Goal: Task Accomplishment & Management: Use online tool/utility

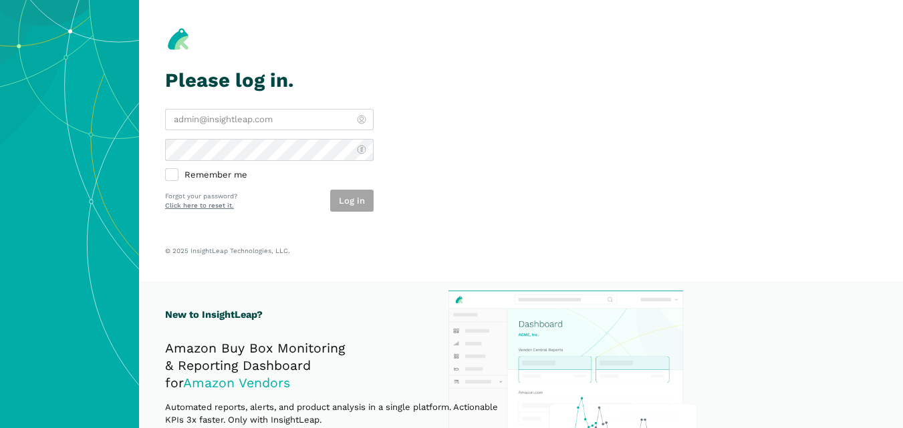
type input "[PERSON_NAME][EMAIL_ADDRESS][DOMAIN_NAME]"
click at [450, 180] on section "Please log in. [PERSON_NAME][EMAIL_ADDRESS][DOMAIN_NAME] Remember me Log in For…" at bounding box center [521, 140] width 764 height 281
click at [343, 201] on button "Log in" at bounding box center [351, 201] width 43 height 22
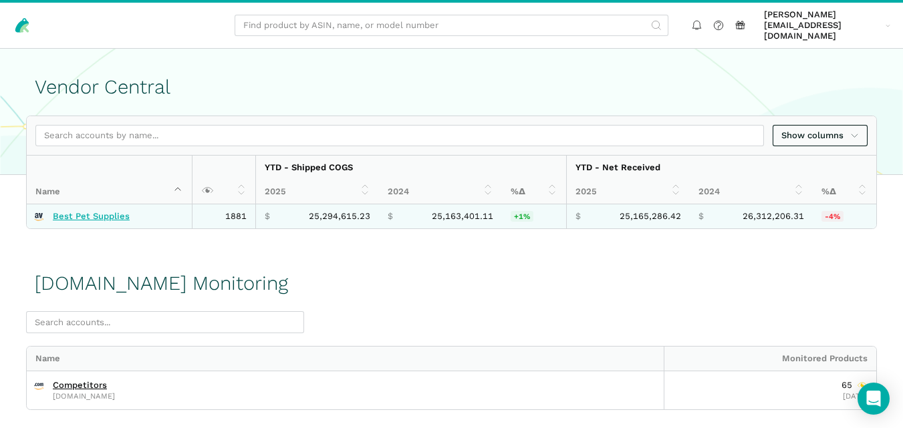
click at [111, 211] on link "Best Pet Supplies" at bounding box center [91, 216] width 77 height 11
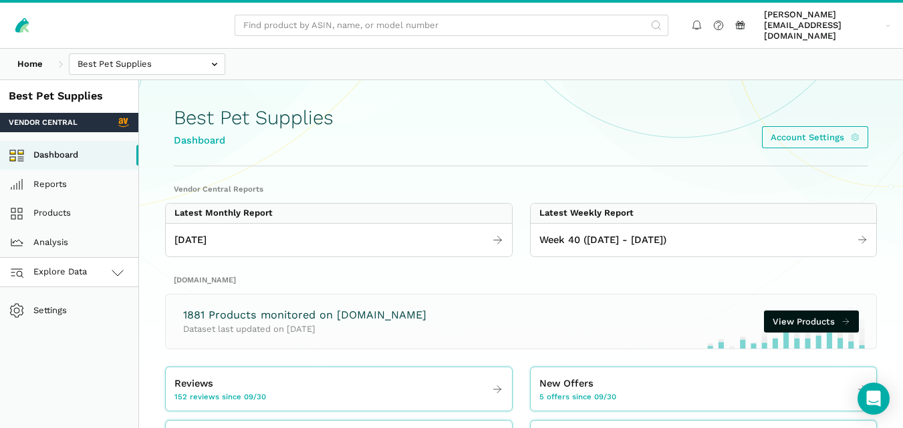
click at [79, 265] on span "Explore Data" at bounding box center [50, 273] width 74 height 16
click at [79, 317] on link "[DOMAIN_NAME]" at bounding box center [69, 331] width 138 height 29
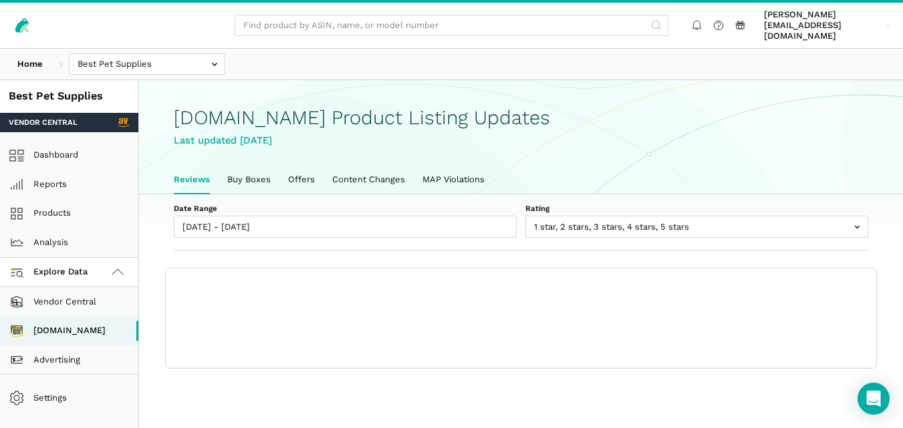
scroll to position [5, 0]
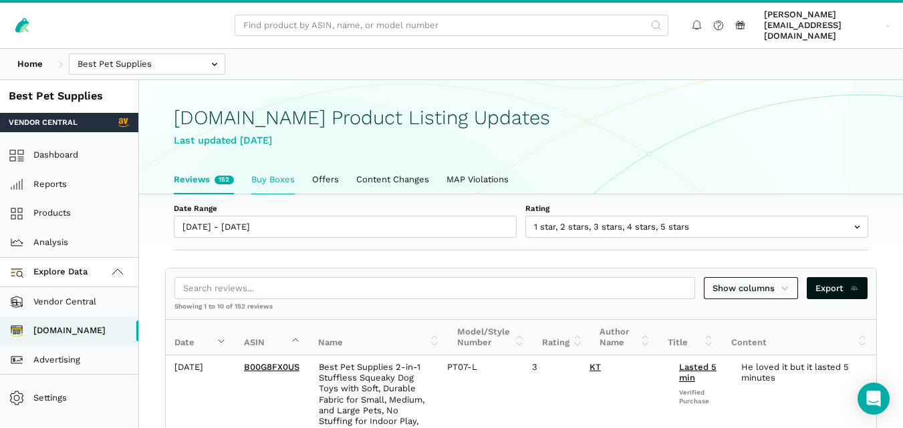
click at [282, 166] on link "Buy Boxes" at bounding box center [272, 180] width 61 height 28
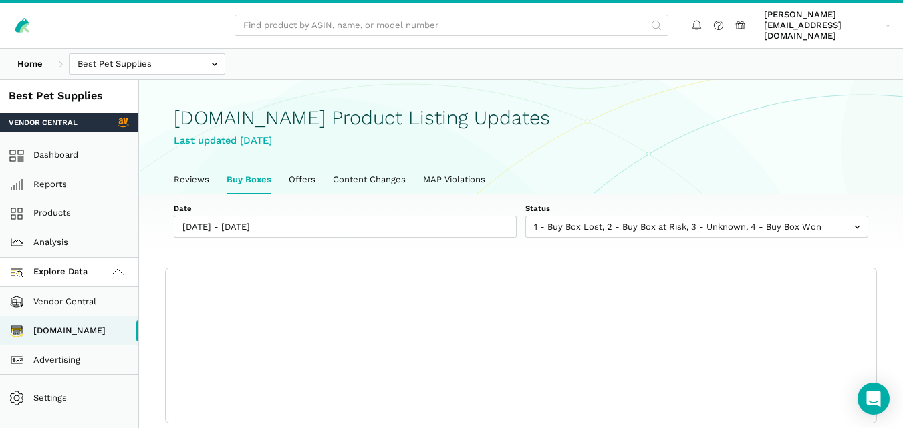
scroll to position [5, 0]
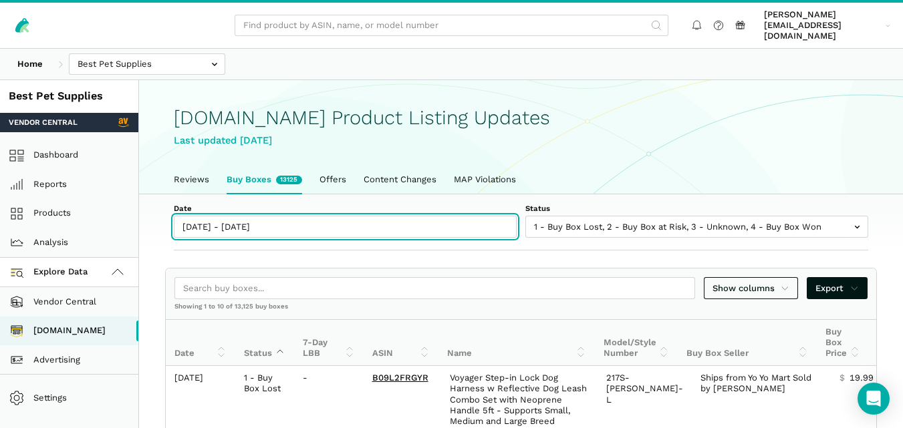
type input "[DATE]"
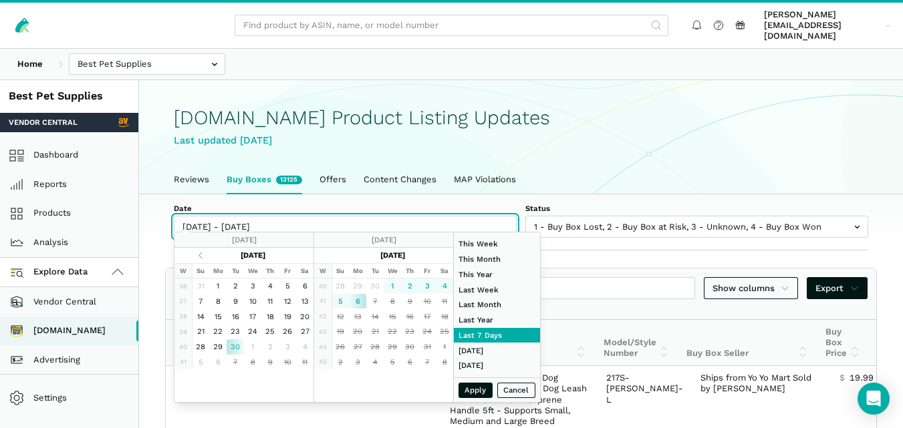
click at [257, 216] on input "[DATE] - [DATE]" at bounding box center [345, 227] width 343 height 22
type input "[DATE]"
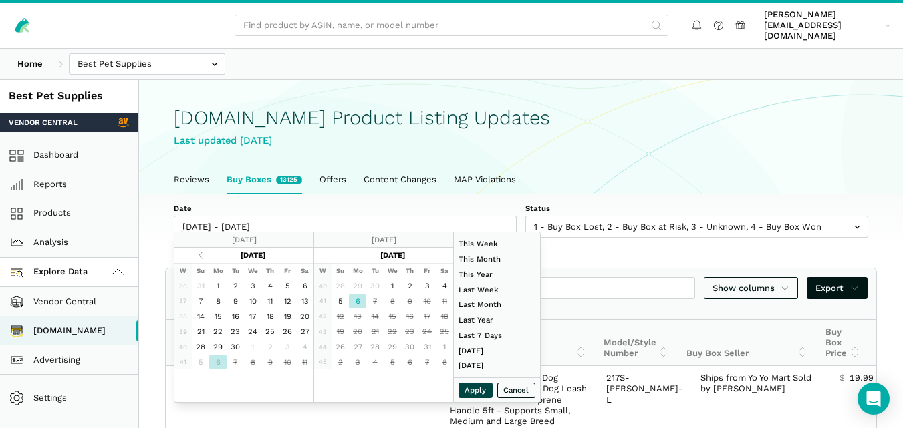
click at [487, 387] on button "Apply" at bounding box center [475, 390] width 35 height 15
type input "[DATE] - [DATE]"
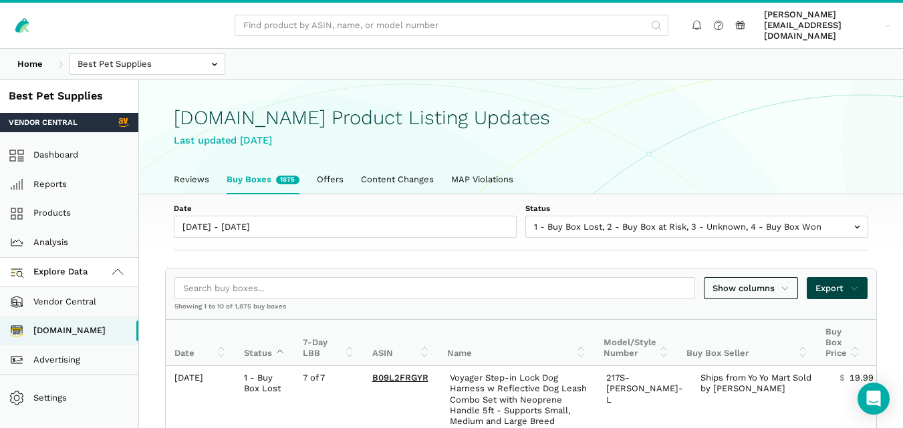
click at [825, 282] on span "Export" at bounding box center [836, 288] width 43 height 13
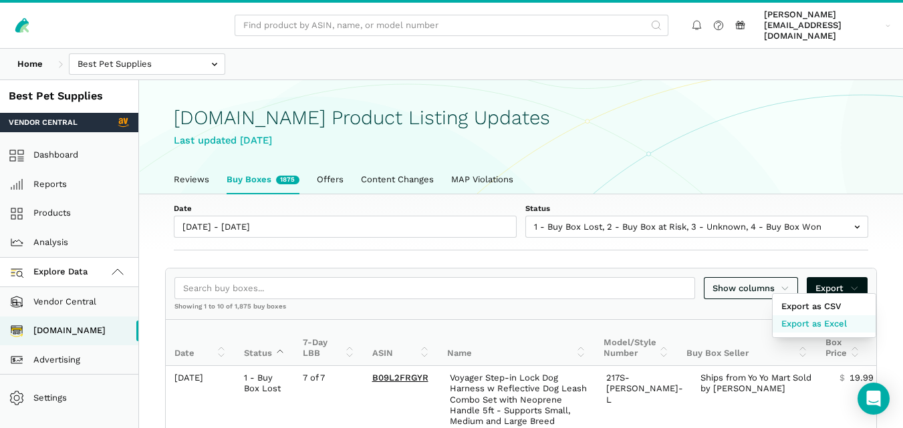
click at [825, 320] on span "Export as Excel" at bounding box center [813, 323] width 65 height 13
click at [669, 210] on div at bounding box center [451, 214] width 903 height 428
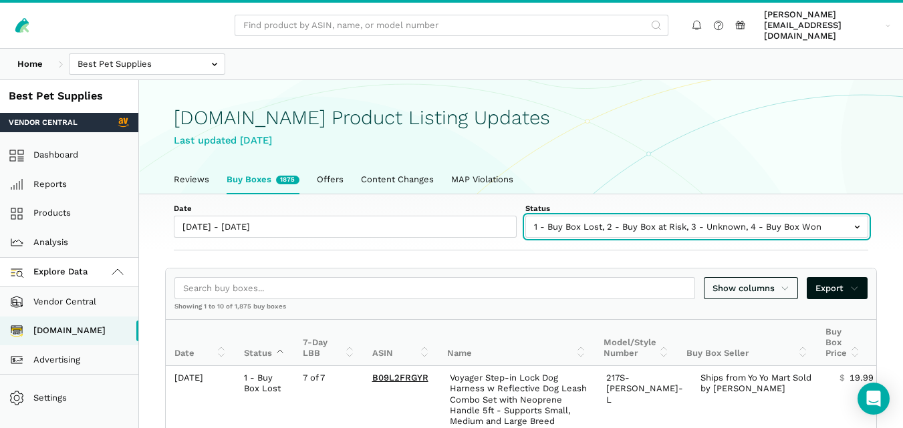
click at [642, 224] on input "text" at bounding box center [696, 227] width 343 height 22
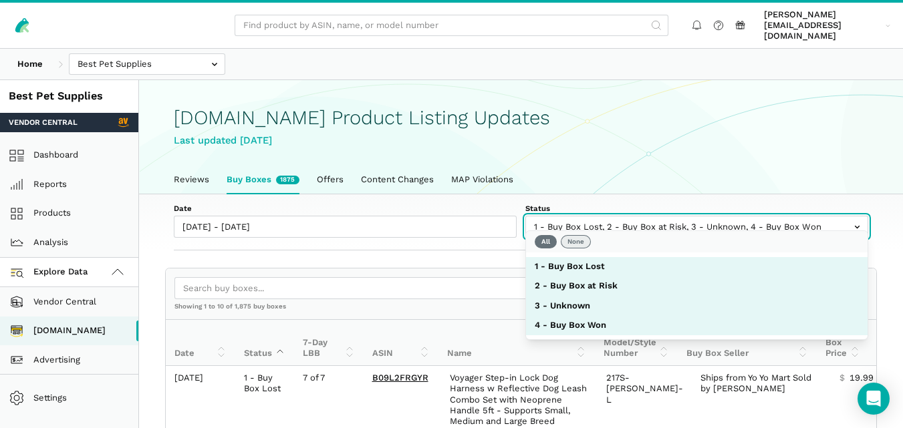
click at [584, 236] on button "None" at bounding box center [575, 241] width 30 height 13
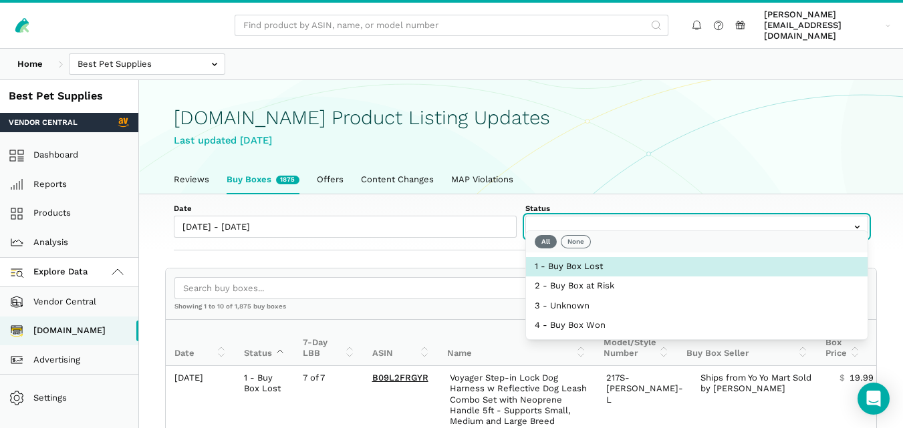
select select "1 - Buy Box Lost"
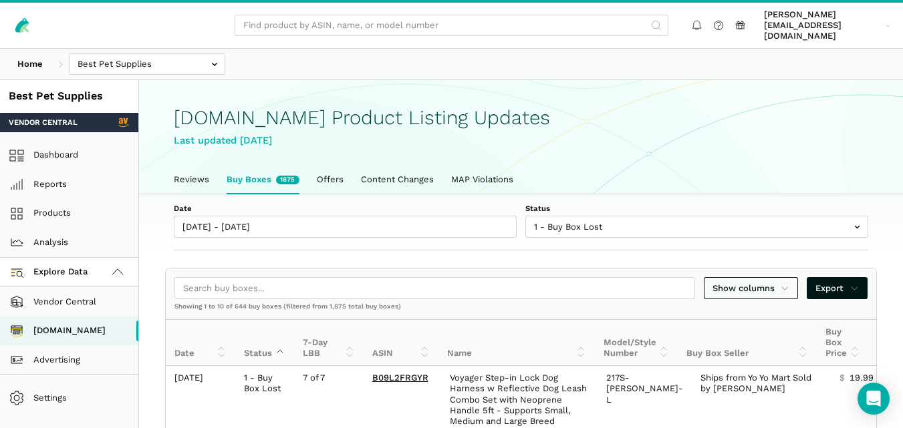
click at [476, 235] on div "Date 10/06/2025 - 10/06/2025 Status 1 - Buy Box Lost 2 - Buy Box at Risk 3 - Un…" at bounding box center [521, 222] width 764 height 57
click at [194, 168] on link "Reviews" at bounding box center [191, 180] width 53 height 28
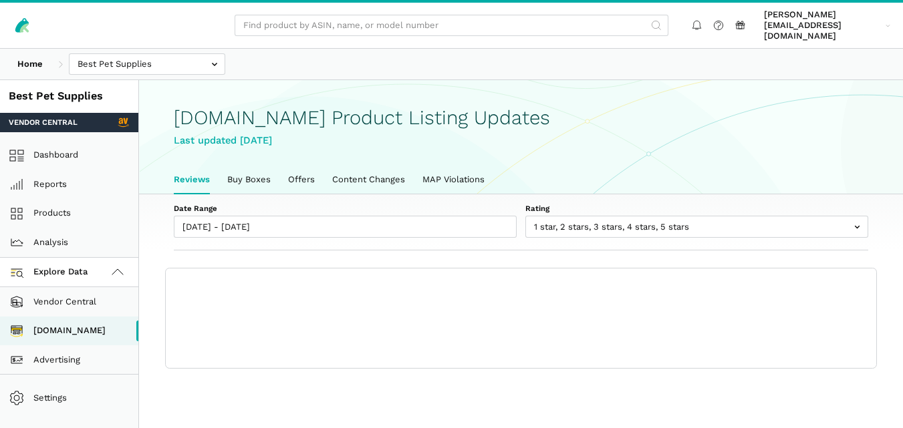
scroll to position [5, 0]
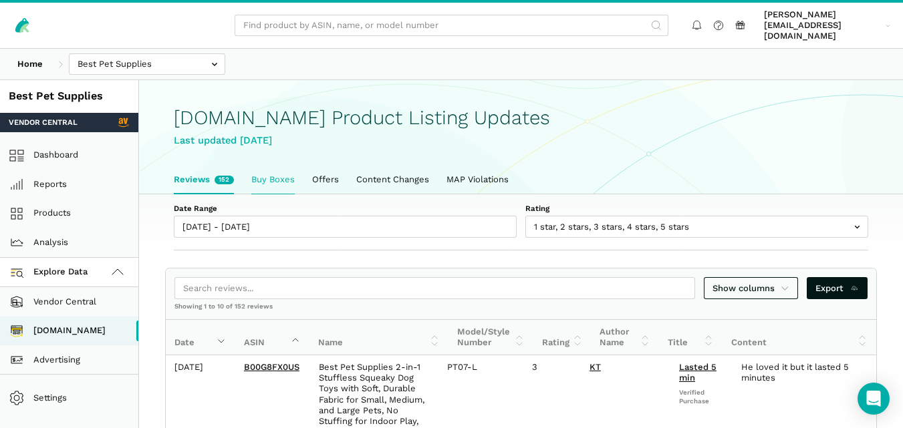
click at [270, 168] on link "Buy Boxes" at bounding box center [272, 180] width 61 height 28
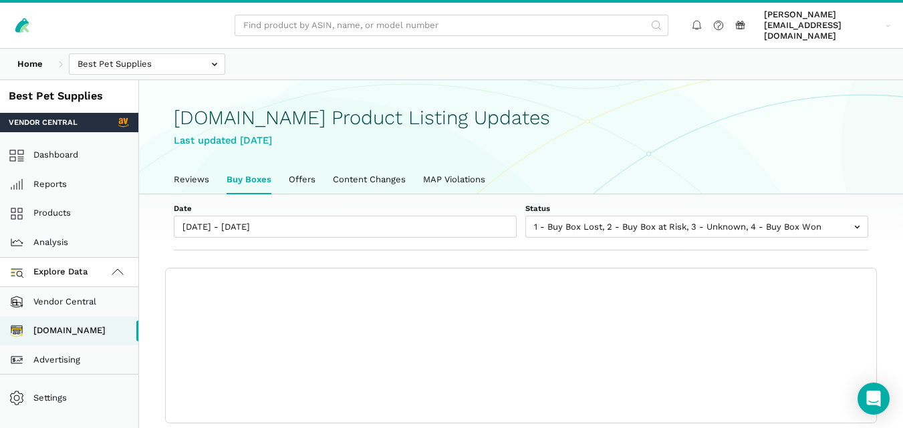
scroll to position [5, 0]
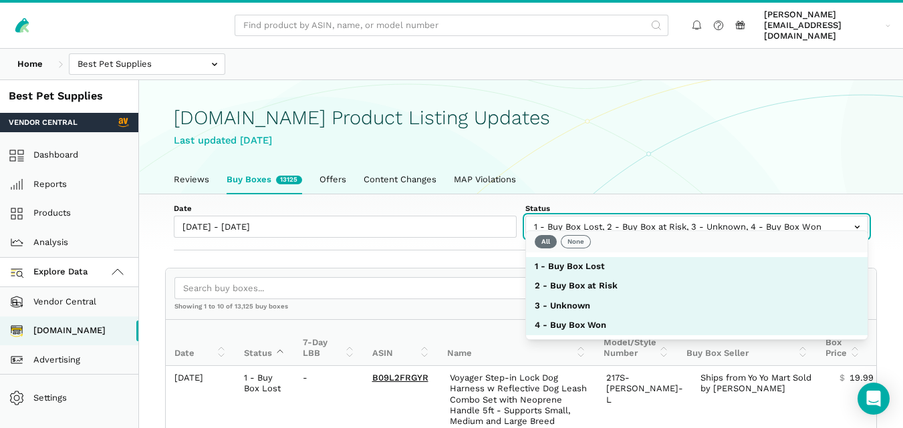
click at [598, 216] on input "text" at bounding box center [696, 227] width 343 height 22
click at [577, 236] on button "None" at bounding box center [575, 241] width 30 height 13
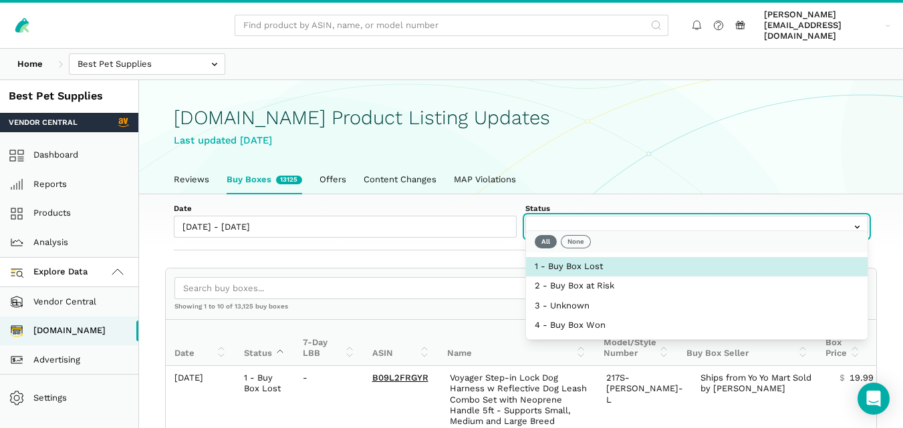
select select "1 - Buy Box Lost"
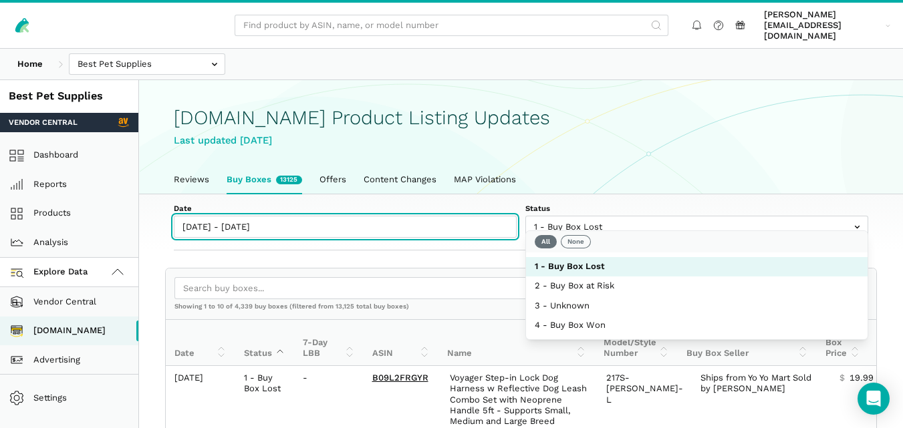
type input "[DATE]"
click at [367, 216] on input "[DATE] - [DATE]" at bounding box center [345, 227] width 343 height 22
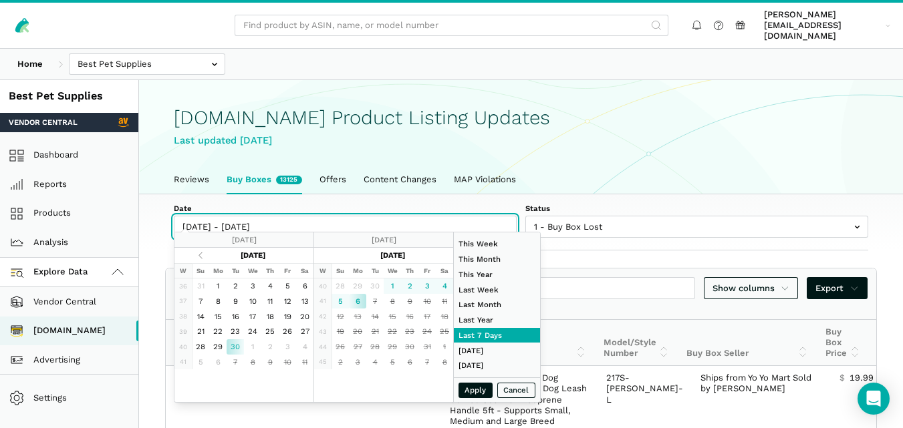
type input "[DATE]"
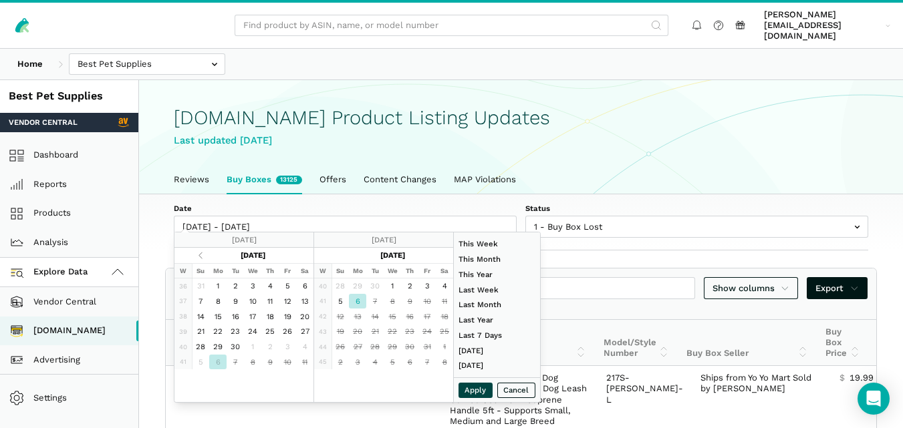
click at [469, 388] on button "Apply" at bounding box center [475, 390] width 35 height 15
type input "[DATE] - [DATE]"
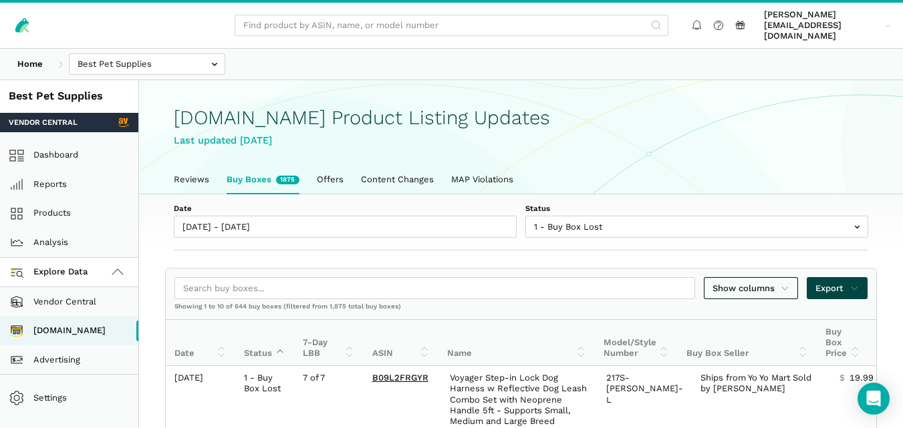
click at [828, 282] on span "Export" at bounding box center [836, 288] width 43 height 13
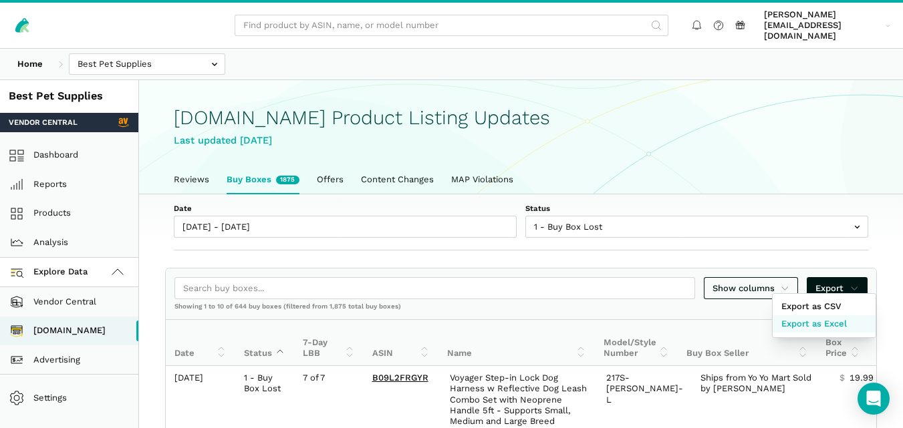
click at [831, 318] on span "Export as Excel" at bounding box center [813, 323] width 65 height 13
